Goal: Navigation & Orientation: Find specific page/section

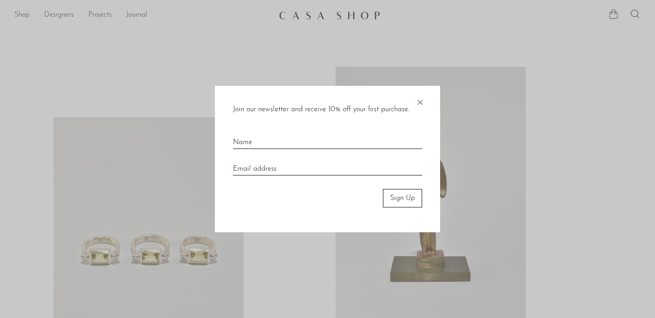
click at [422, 102] on span "×" at bounding box center [419, 100] width 9 height 29
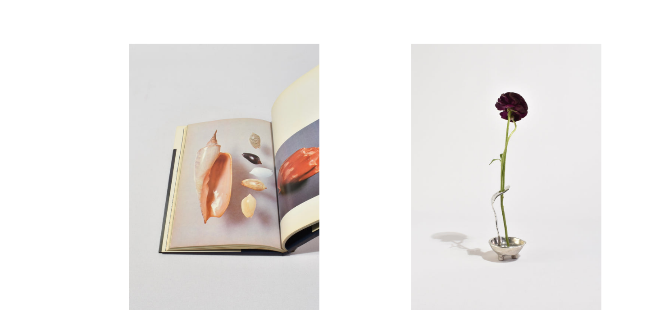
scroll to position [243, 0]
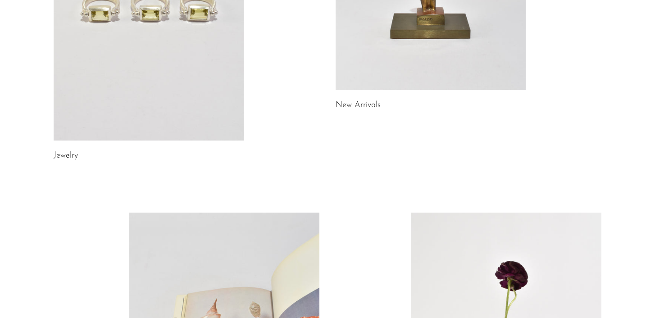
click at [146, 87] on link at bounding box center [149, 7] width 190 height 266
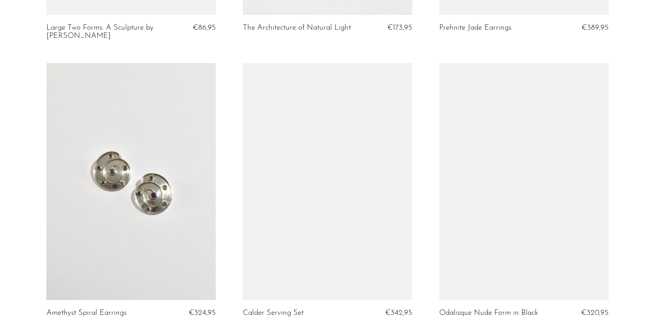
scroll to position [3333, 0]
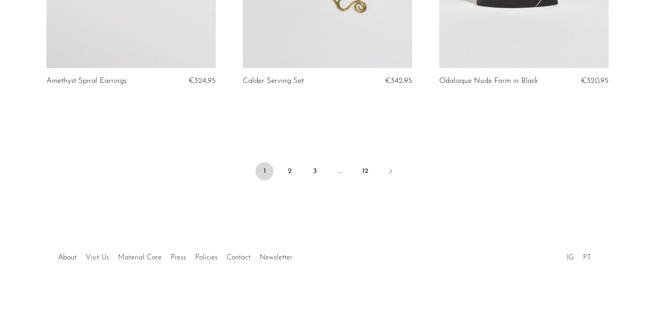
click at [587, 260] on link "PT" at bounding box center [587, 257] width 8 height 7
click at [291, 165] on link "2" at bounding box center [290, 171] width 18 height 18
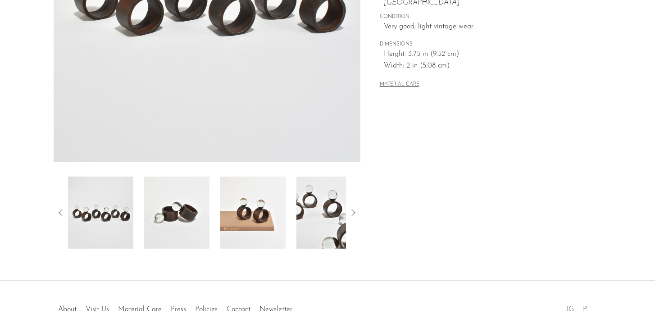
scroll to position [269, 0]
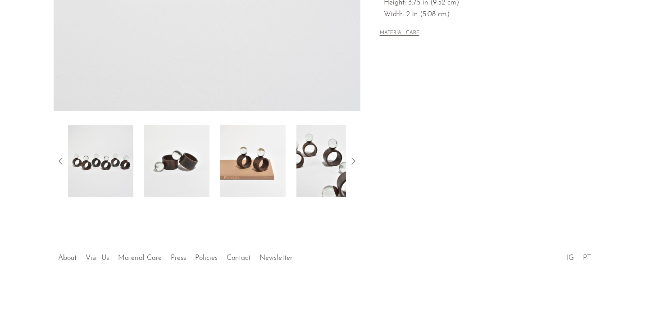
click at [183, 165] on img at bounding box center [176, 161] width 65 height 72
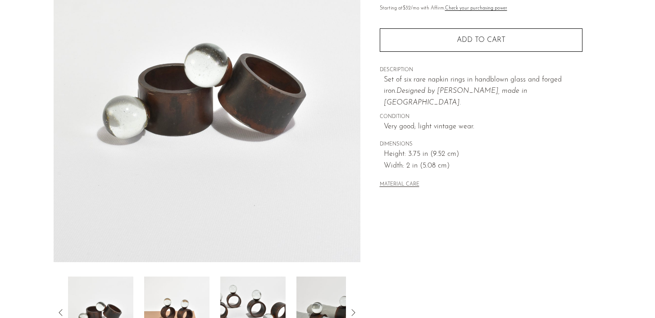
scroll to position [164, 0]
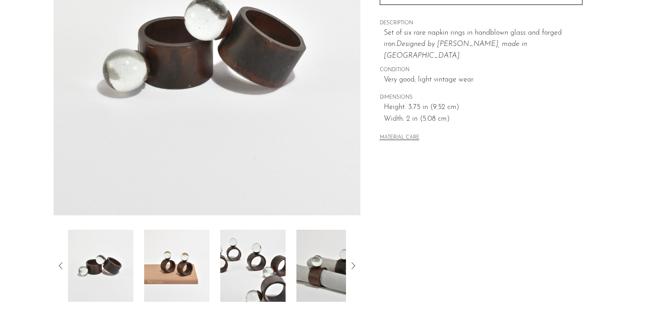
click at [296, 268] on div at bounding box center [207, 266] width 278 height 72
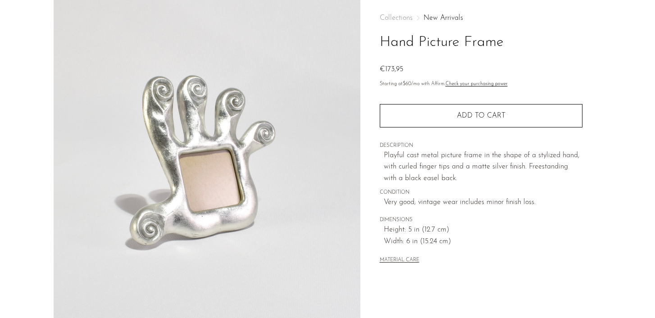
scroll to position [3, 0]
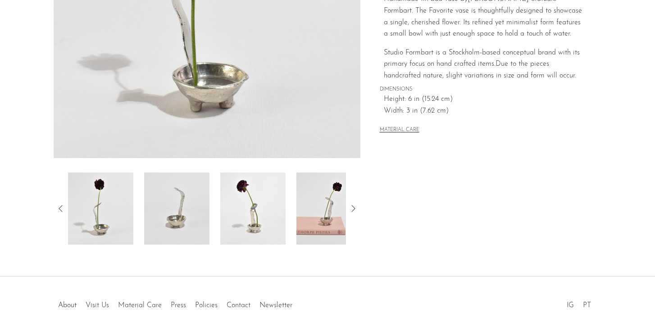
scroll to position [222, 0]
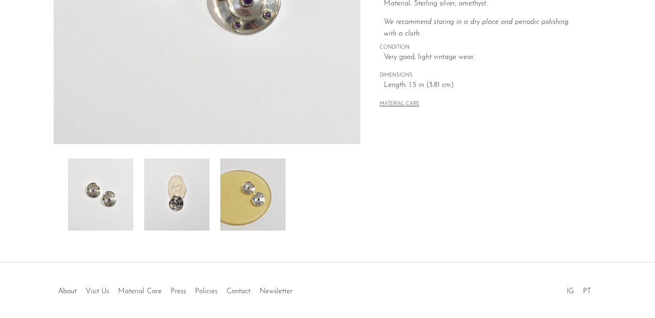
scroll to position [269, 0]
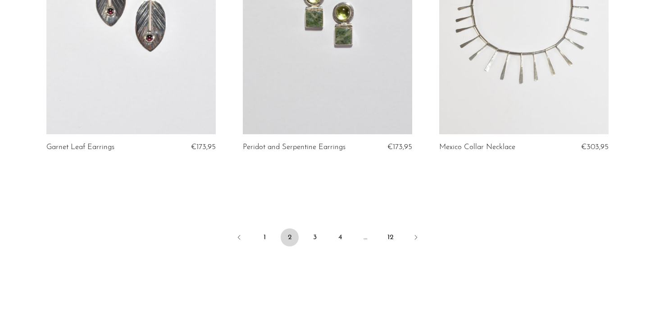
scroll to position [3262, 0]
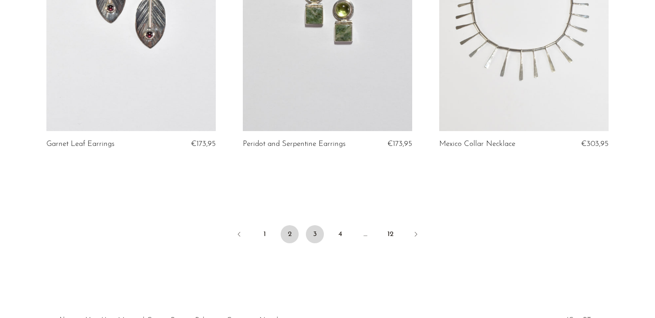
click at [316, 233] on link "3" at bounding box center [315, 234] width 18 height 18
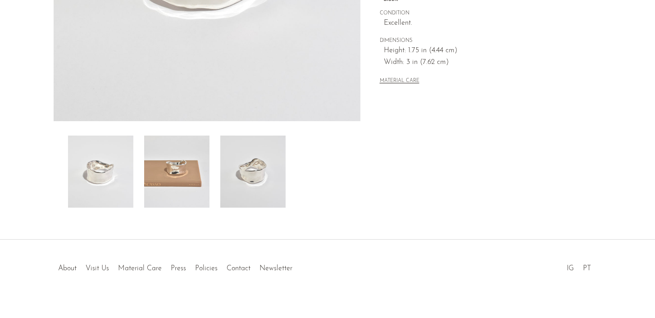
scroll to position [269, 0]
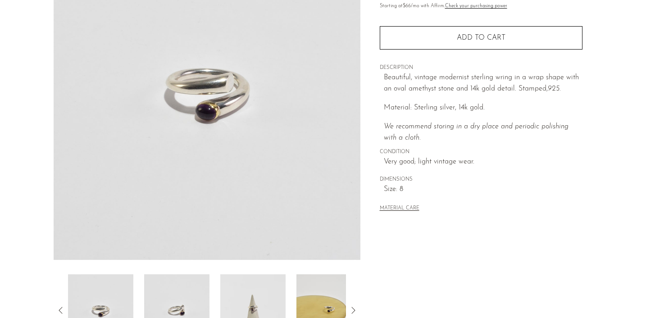
scroll to position [244, 0]
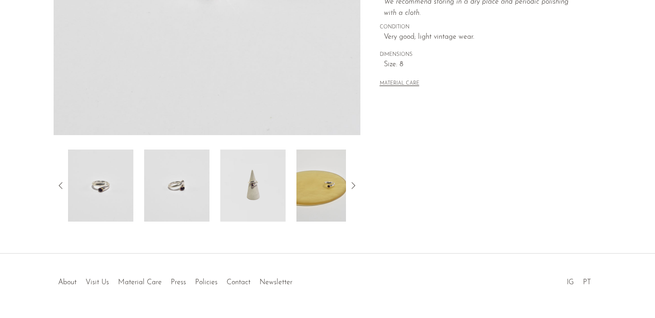
click at [251, 186] on img at bounding box center [252, 186] width 65 height 72
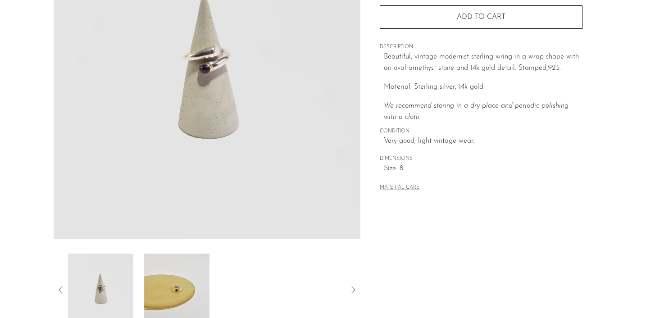
scroll to position [137, 0]
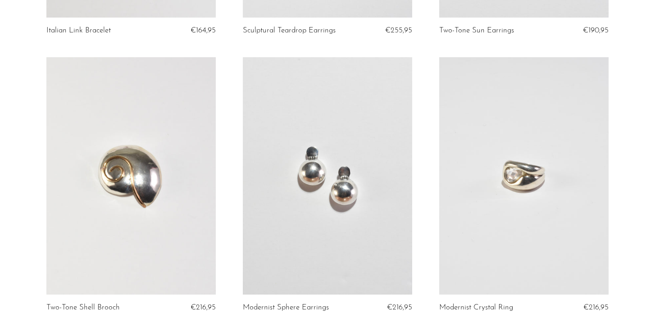
scroll to position [3222, 0]
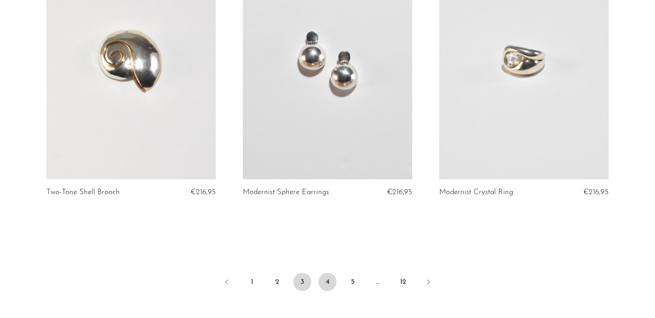
click at [323, 273] on link "4" at bounding box center [328, 282] width 18 height 18
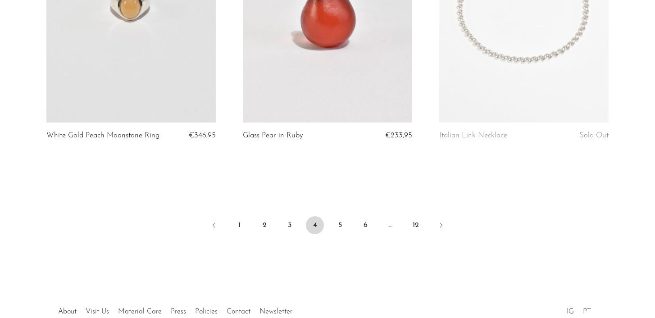
scroll to position [3278, 0]
click at [339, 217] on link "5" at bounding box center [340, 226] width 18 height 18
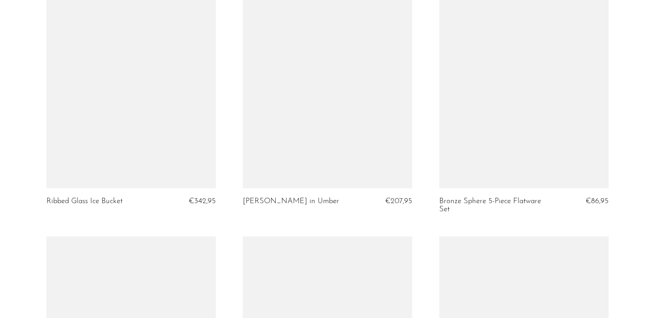
scroll to position [1808, 0]
